Goal: Check status: Check status

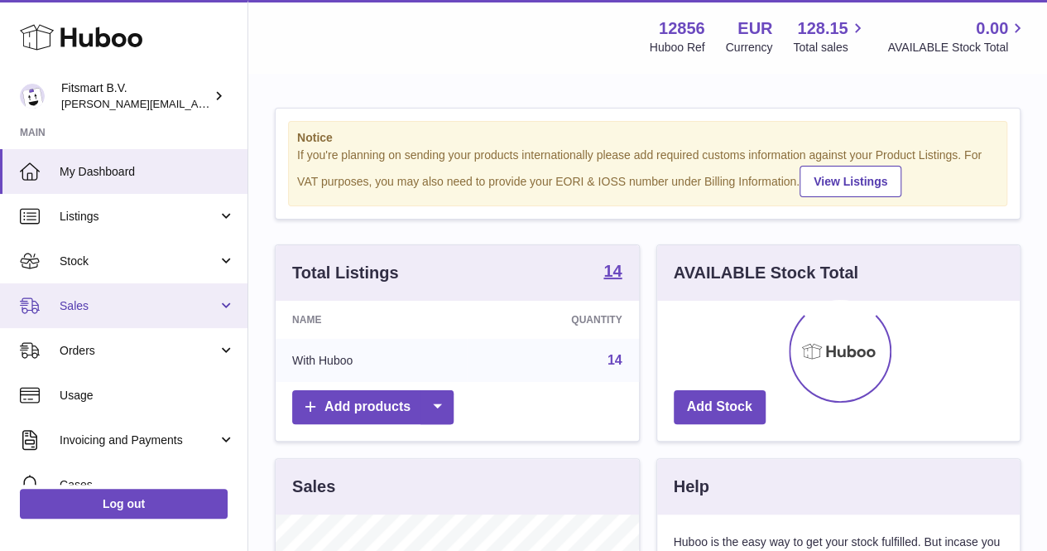
scroll to position [258, 363]
click at [147, 302] on span "Sales" at bounding box center [139, 306] width 158 height 16
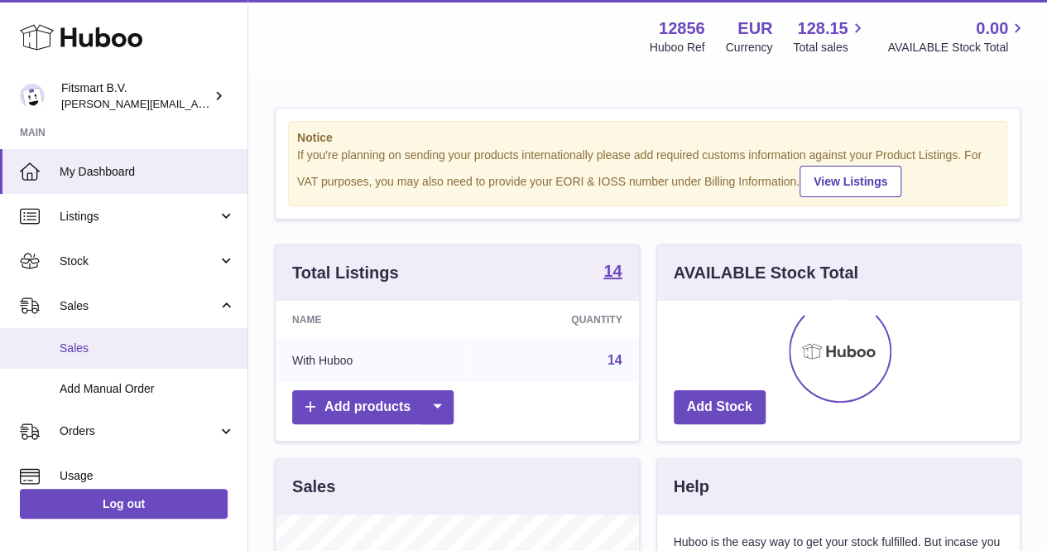
click at [86, 341] on span "Sales" at bounding box center [148, 348] width 176 height 16
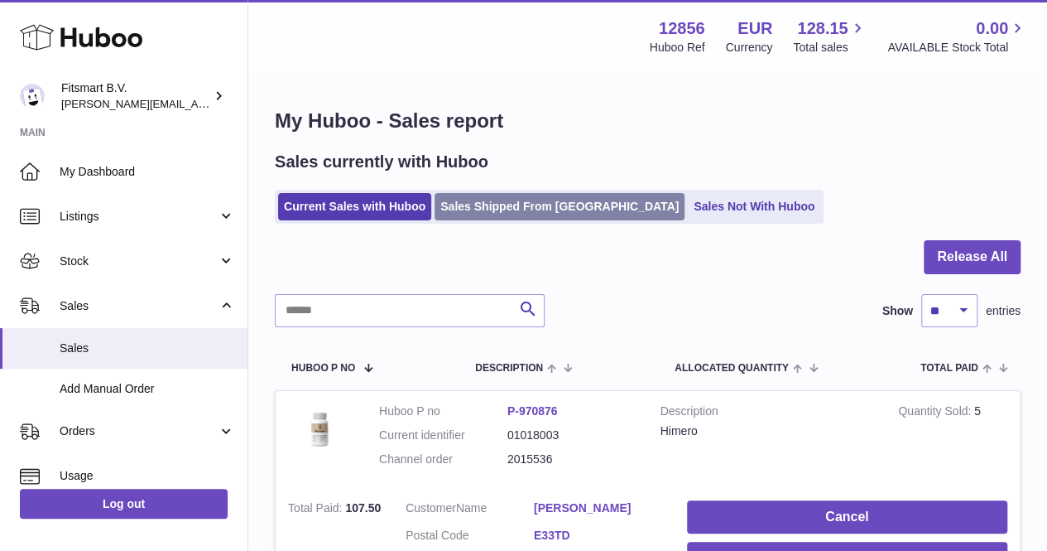
click at [520, 214] on link "Sales Shipped From [GEOGRAPHIC_DATA]" at bounding box center [560, 206] width 250 height 27
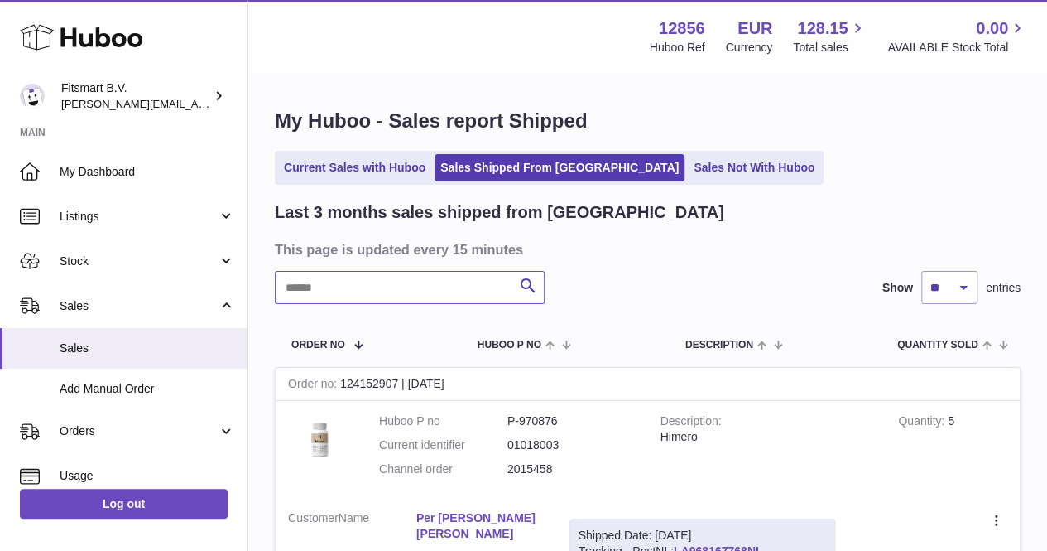
click at [397, 289] on input "text" at bounding box center [410, 287] width 270 height 33
paste input "*******"
type input "*******"
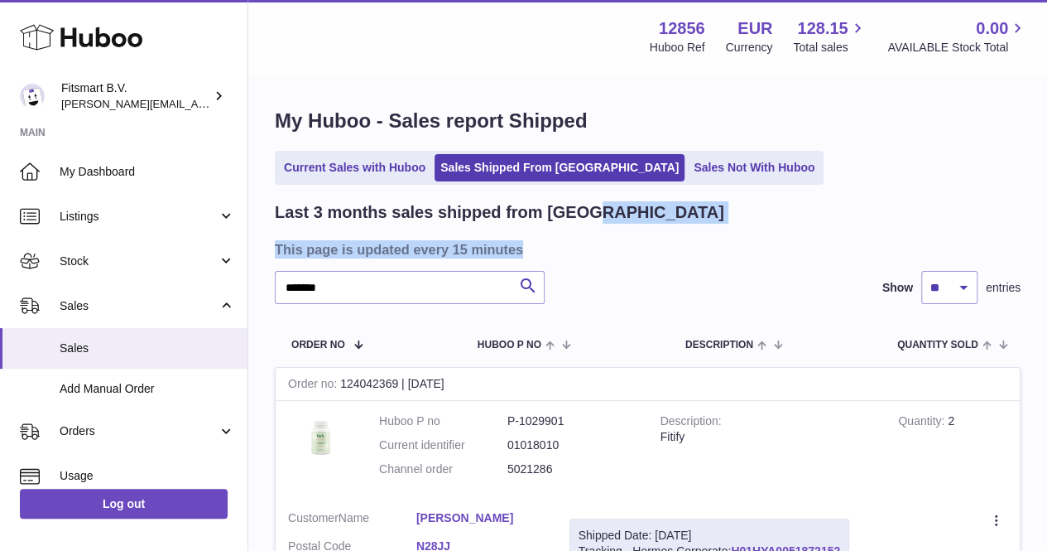
drag, startPoint x: 1040, startPoint y: 205, endPoint x: 1056, endPoint y: 244, distance: 42.3
click at [1047, 244] on html ".st0{fill:#141414;}" at bounding box center [523, 275] width 1047 height 551
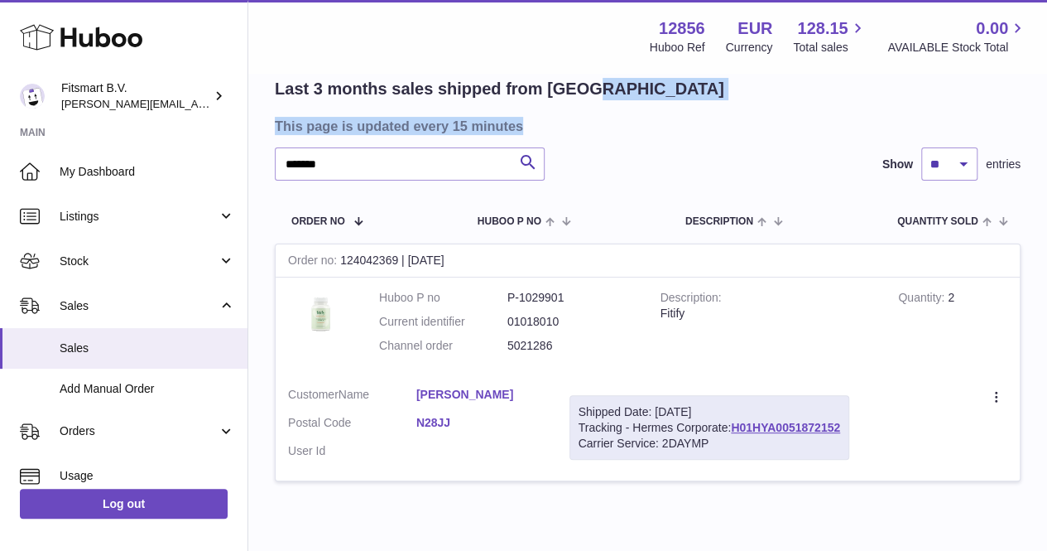
scroll to position [129, 0]
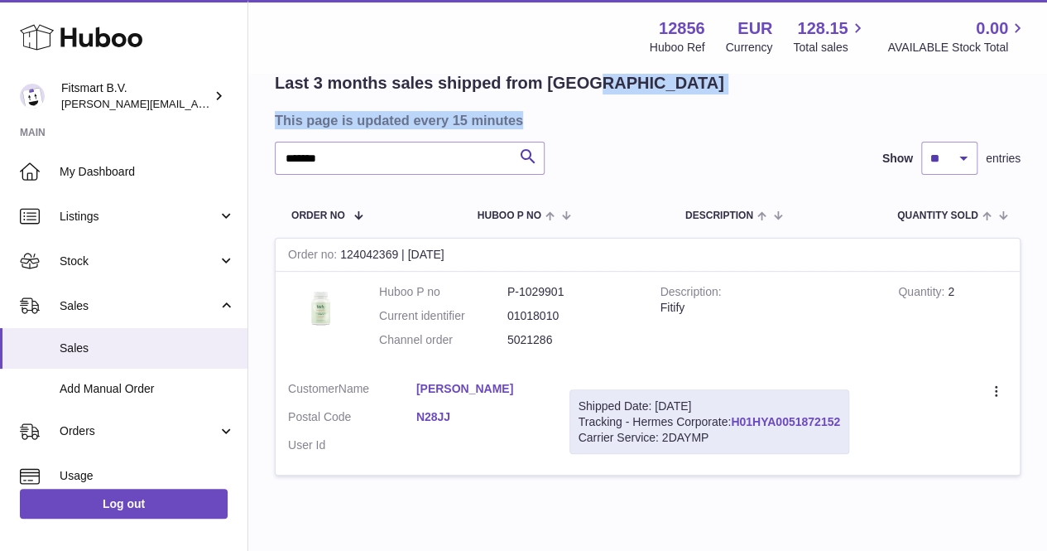
click at [762, 418] on link "H01HYA0051872152" at bounding box center [785, 421] width 109 height 13
